Goal: Navigation & Orientation: Find specific page/section

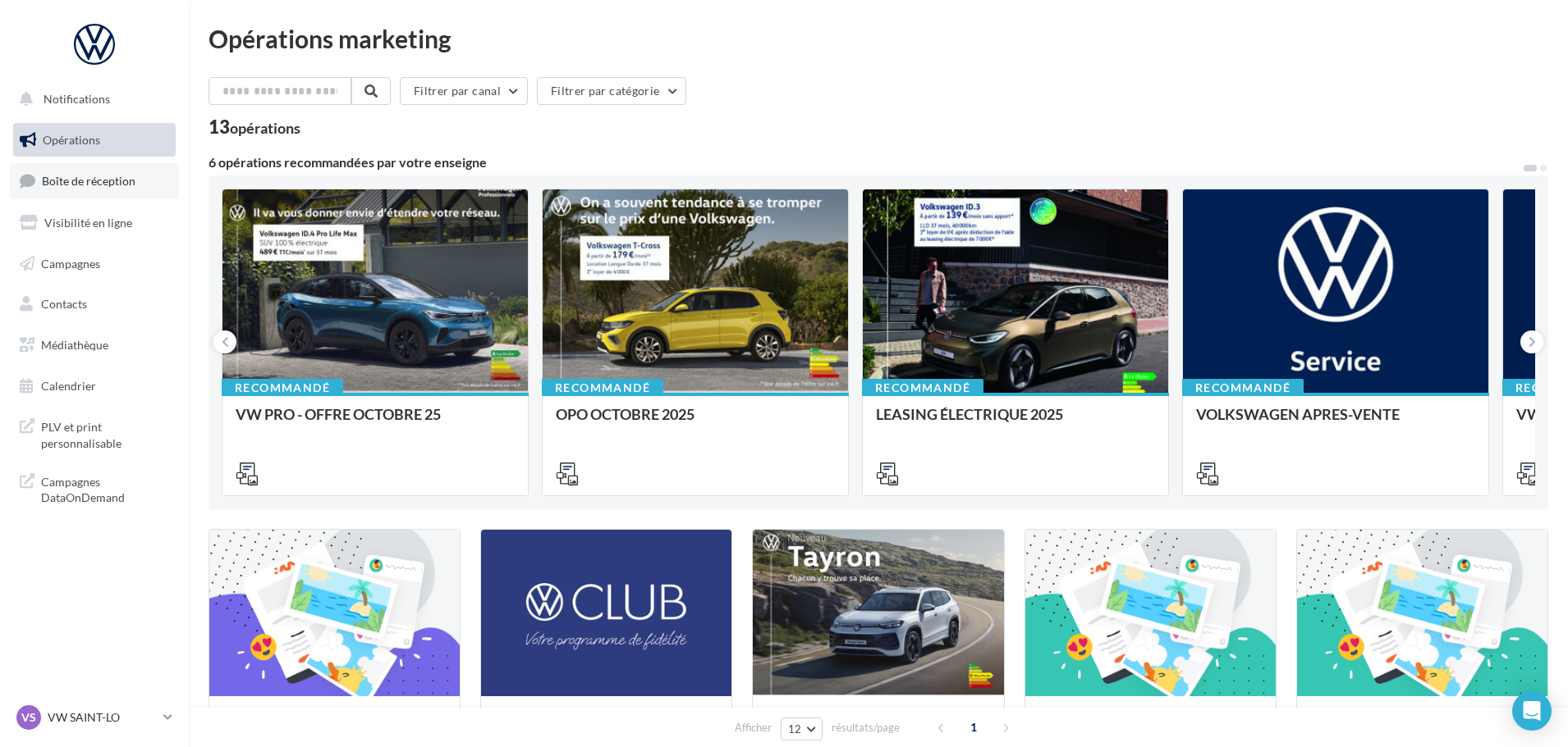
click at [139, 187] on link "Boîte de réception" at bounding box center [95, 181] width 169 height 35
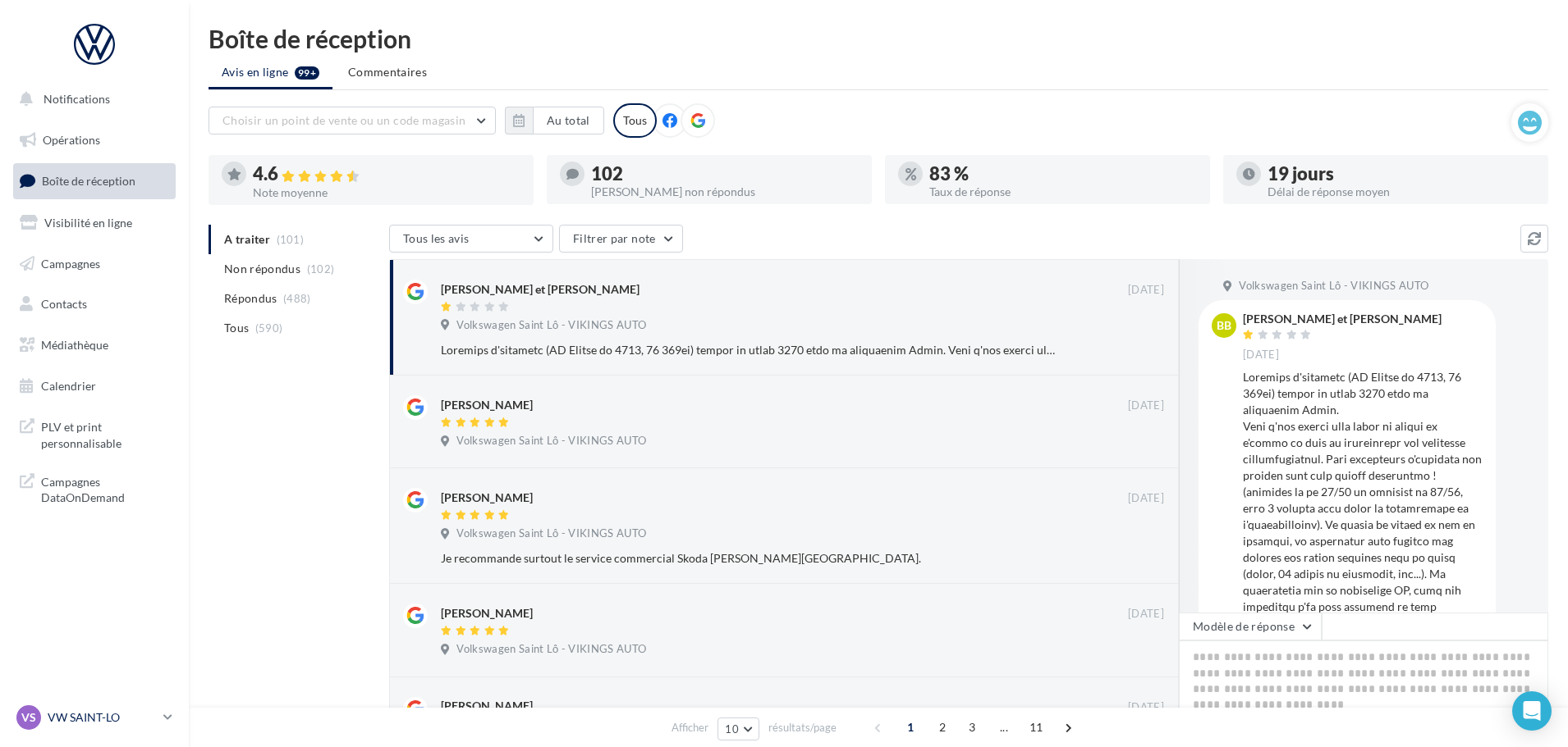
click at [64, 719] on p "VW SAINT-LO" at bounding box center [102, 718] width 109 height 17
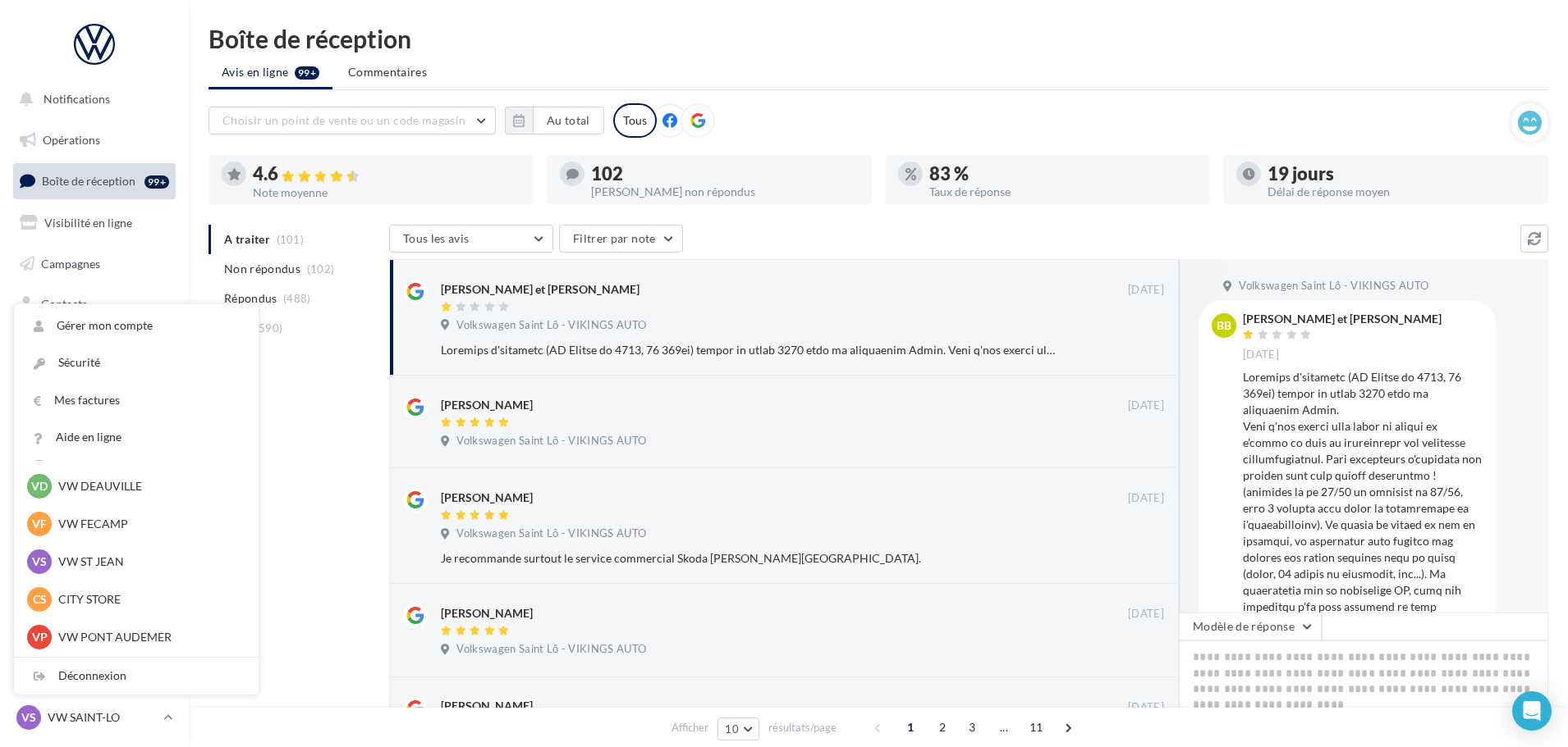
scroll to position [164, 0]
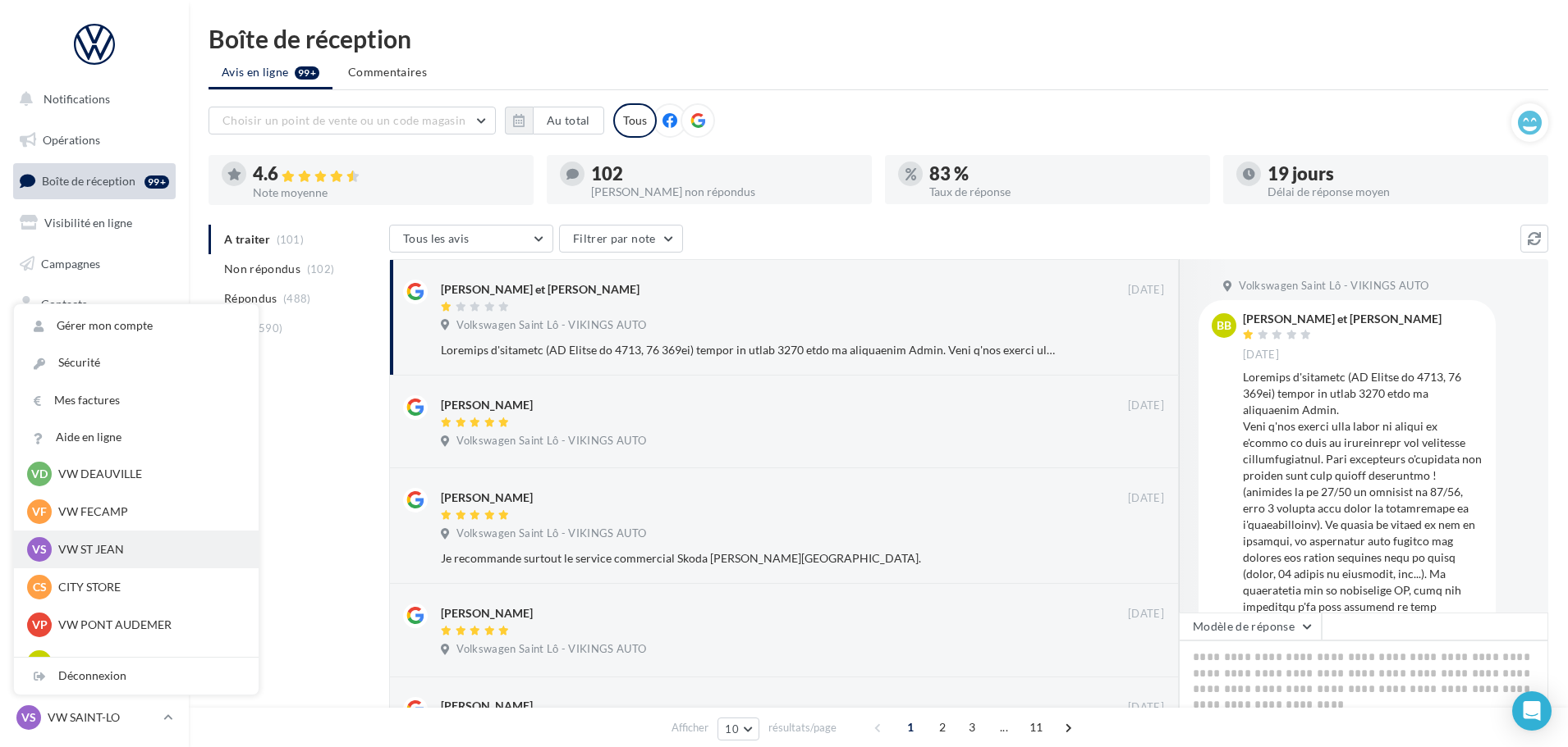
click at [97, 562] on div "VS VW ST JEAN vw-stj-vau" at bounding box center [137, 550] width 218 height 25
